Goal: Information Seeking & Learning: Learn about a topic

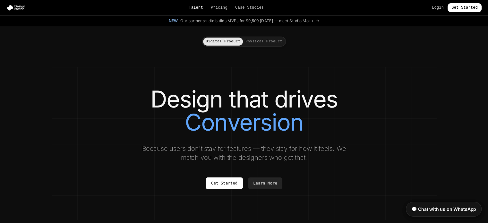
click at [197, 7] on link "Talent" at bounding box center [196, 7] width 14 height 5
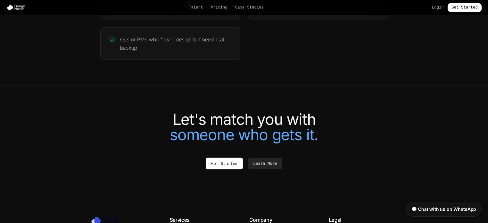
scroll to position [1457, 0]
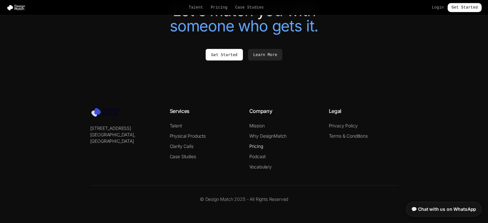
click at [253, 147] on link "Pricing" at bounding box center [257, 146] width 14 height 5
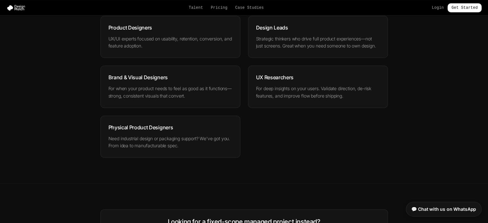
scroll to position [888, 0]
click at [18, 9] on img at bounding box center [17, 7] width 22 height 6
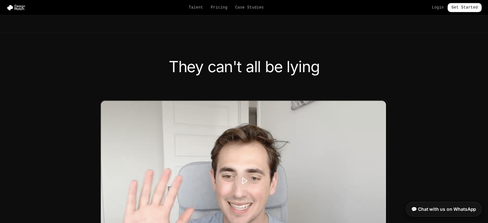
scroll to position [2456, 0]
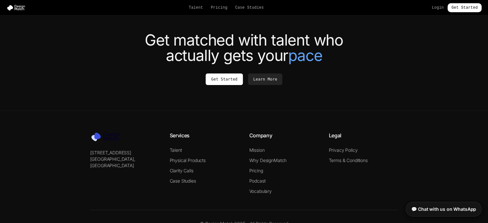
click at [229, 221] on p "© Design Match 2025 - All Rights Reserved" at bounding box center [244, 224] width 308 height 6
